Goal: Task Accomplishment & Management: Complete application form

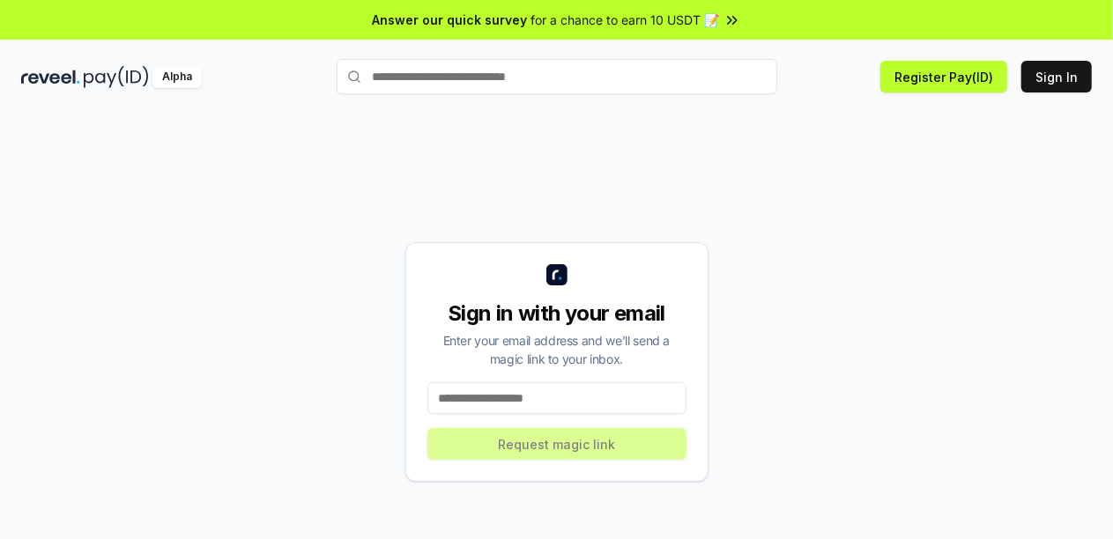
click at [481, 396] on input at bounding box center [556, 398] width 259 height 32
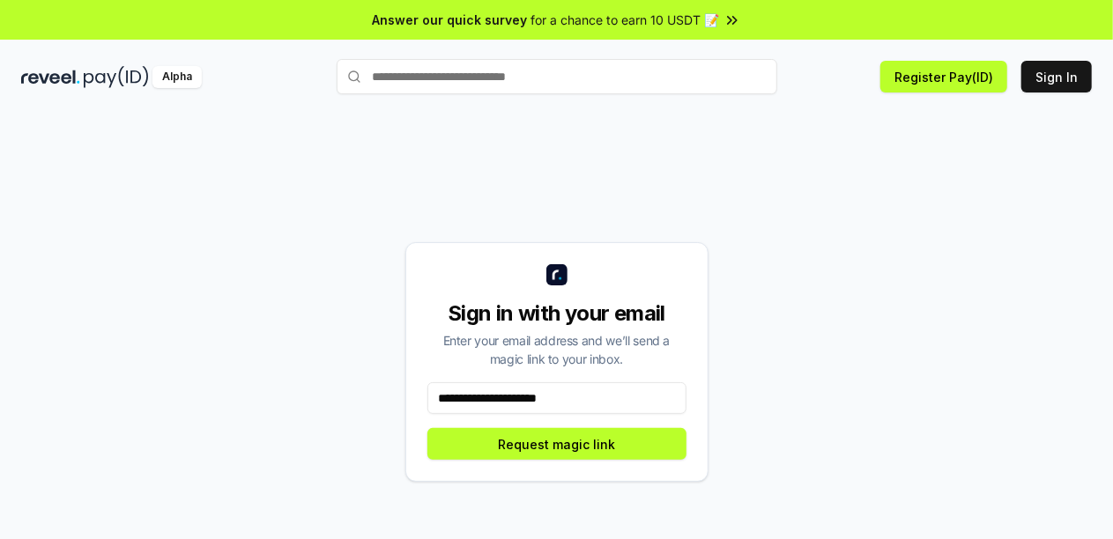
type input "**********"
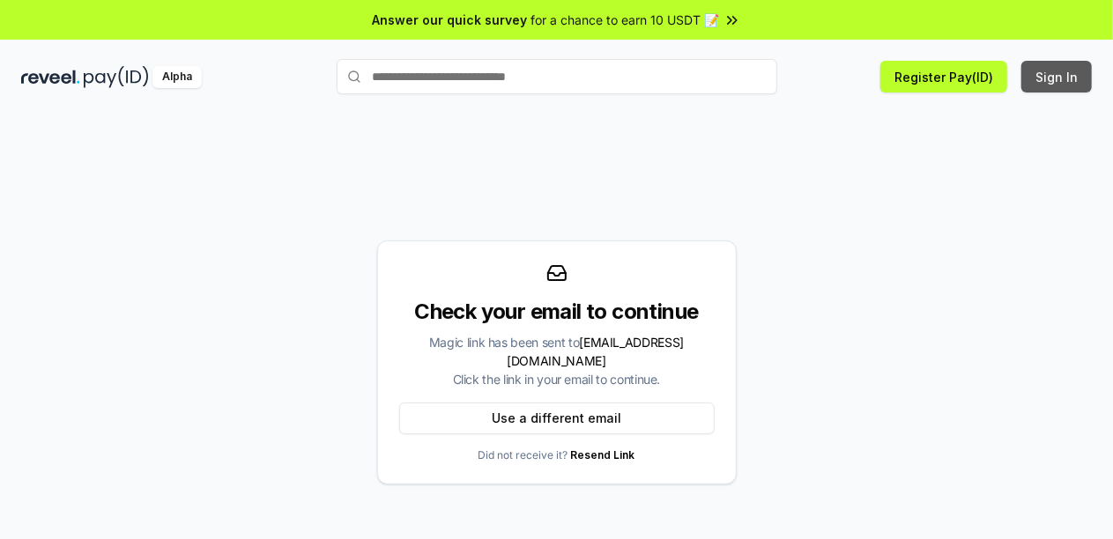
click at [1070, 70] on button "Sign In" at bounding box center [1056, 77] width 70 height 32
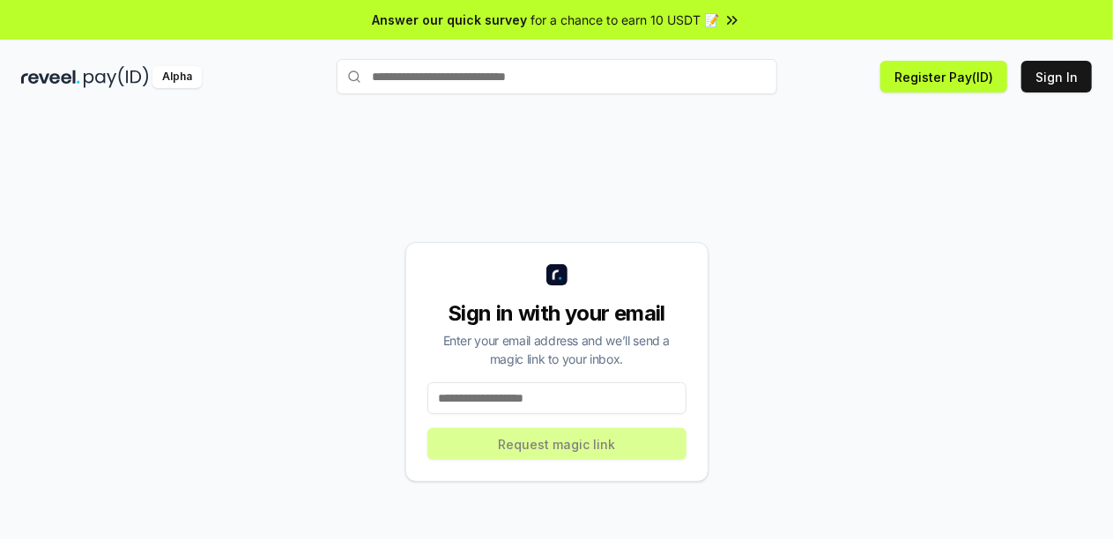
click at [731, 14] on div "Answer our quick survey for a chance to earn 10 USDT 📝" at bounding box center [556, 20] width 1113 height 40
